Goal: Task Accomplishment & Management: Manage account settings

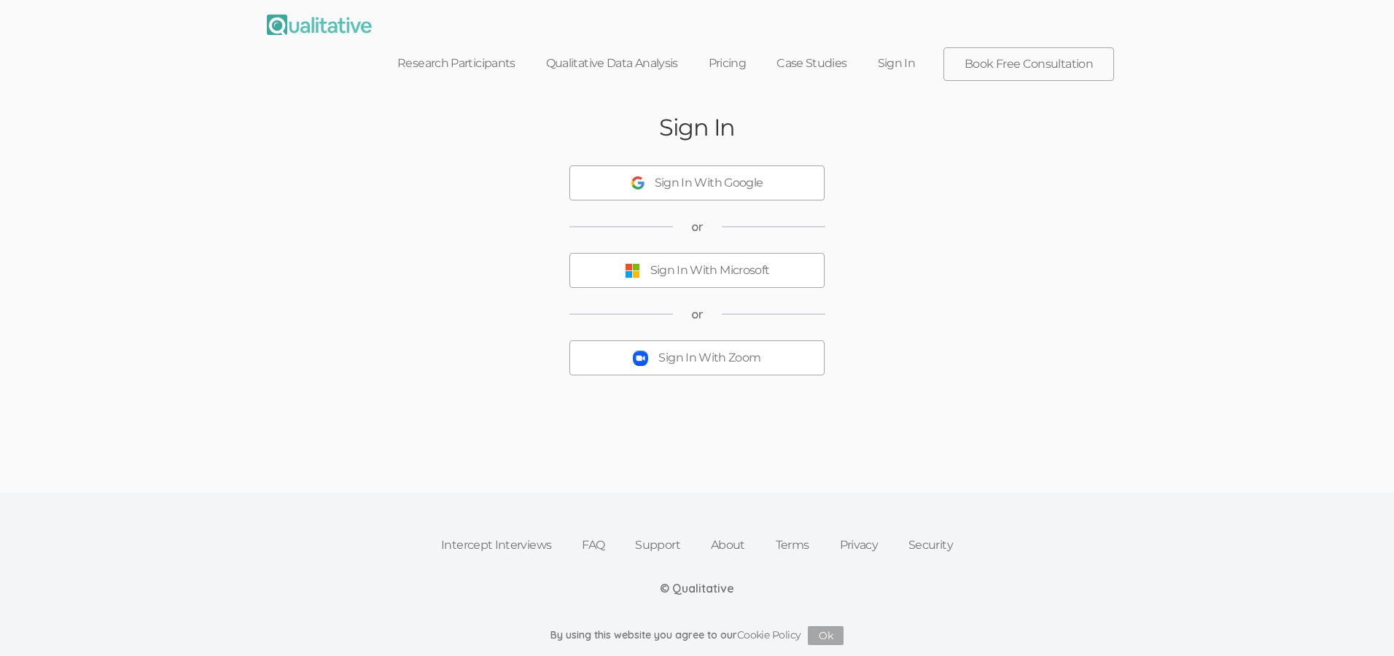
click at [694, 362] on div "Sign In With Zoom" at bounding box center [709, 358] width 102 height 17
click at [711, 358] on div "Sign In With Zoom" at bounding box center [709, 358] width 102 height 17
click at [700, 188] on div "Sign In With Google" at bounding box center [709, 183] width 109 height 17
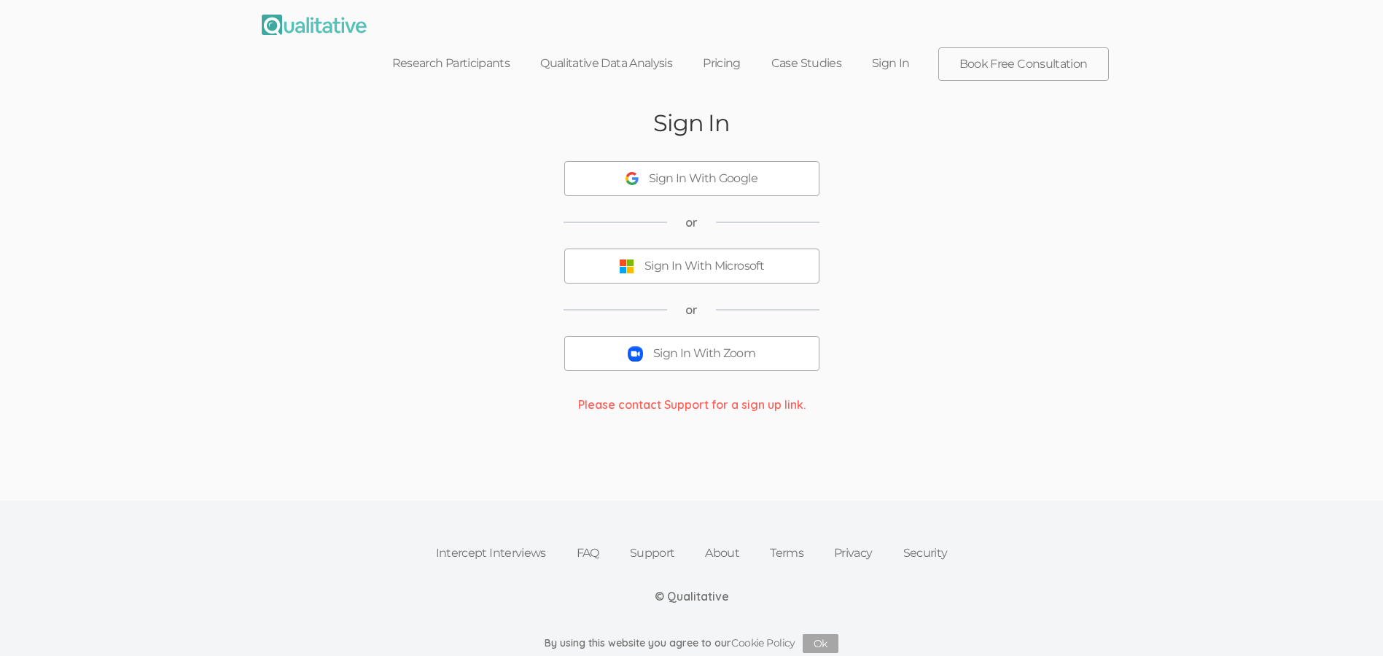
click at [700, 354] on div "Sign In With Zoom" at bounding box center [704, 354] width 102 height 17
click at [680, 358] on div "Sign In With Zoom" at bounding box center [704, 354] width 102 height 17
